Goal: Contribute content: Add original content to the website for others to see

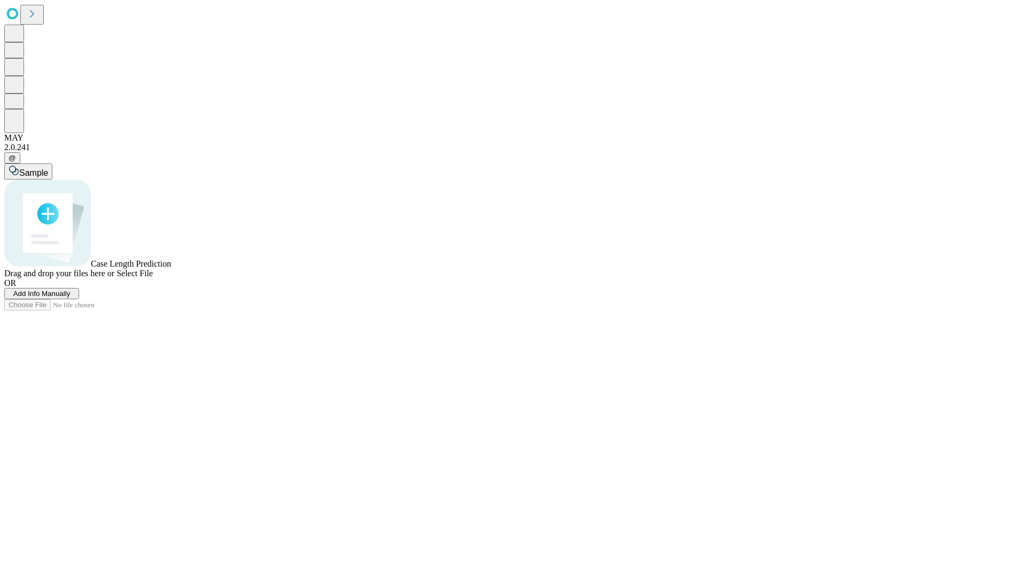
click at [71, 298] on span "Add Info Manually" at bounding box center [41, 294] width 57 height 8
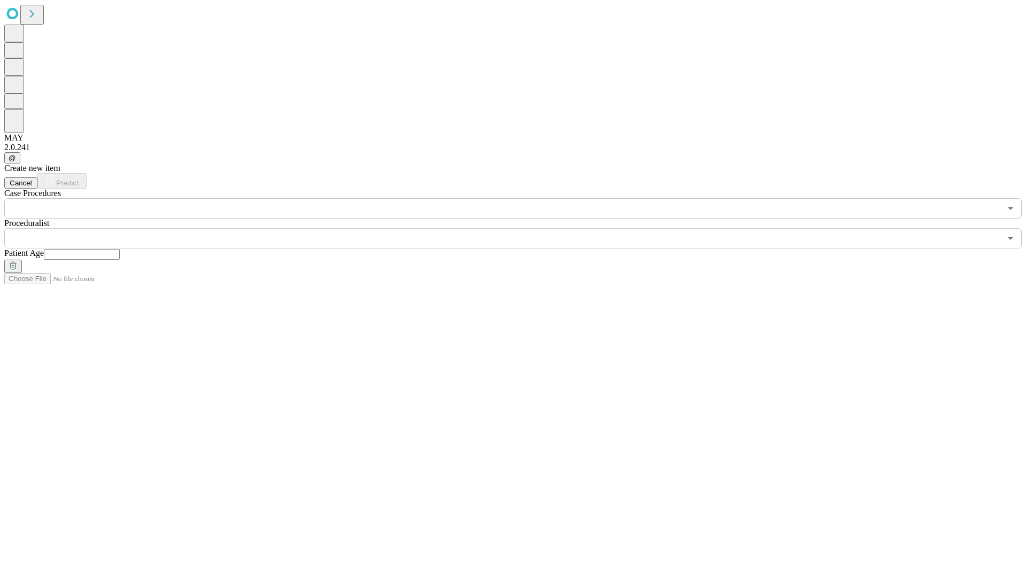
click at [120, 249] on input "text" at bounding box center [82, 254] width 76 height 11
type input "**"
click at [521, 228] on input "text" at bounding box center [502, 238] width 997 height 20
